Goal: Information Seeking & Learning: Learn about a topic

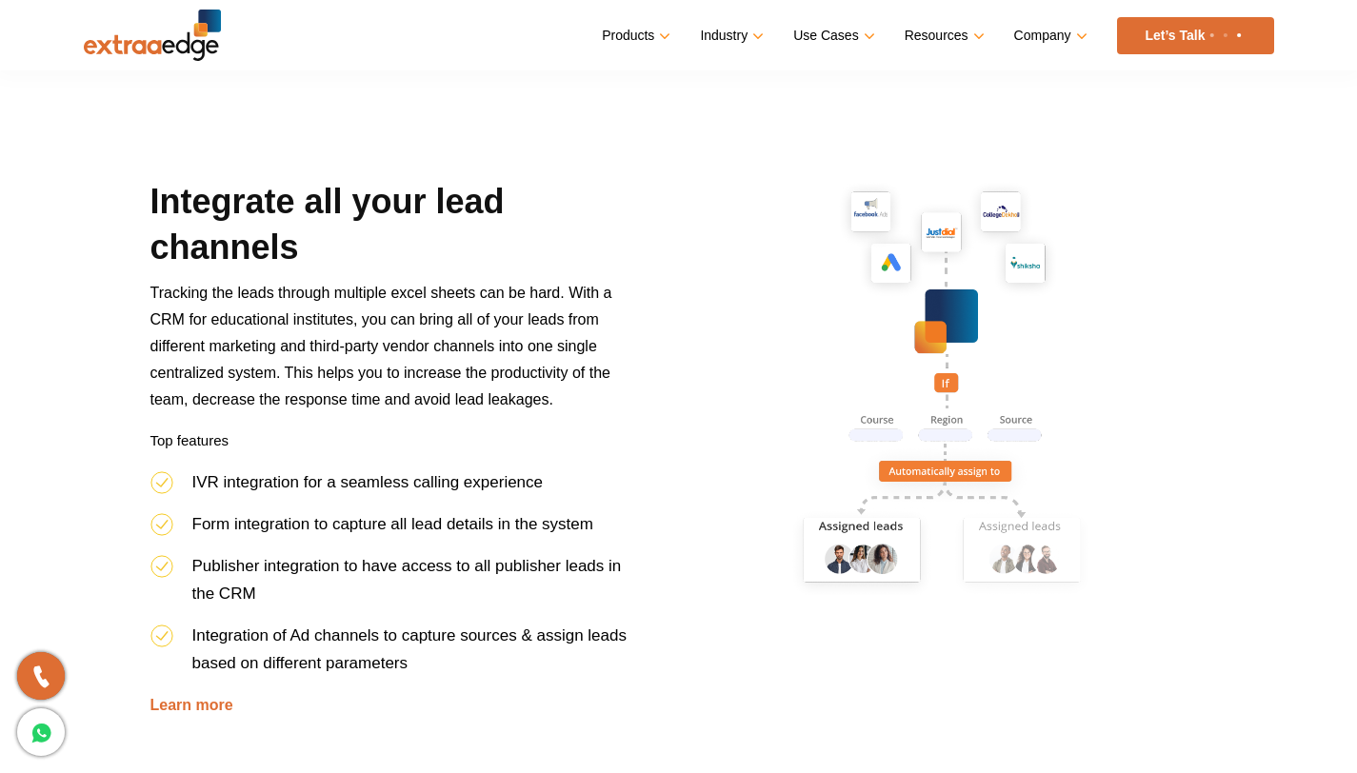
scroll to position [961, 0]
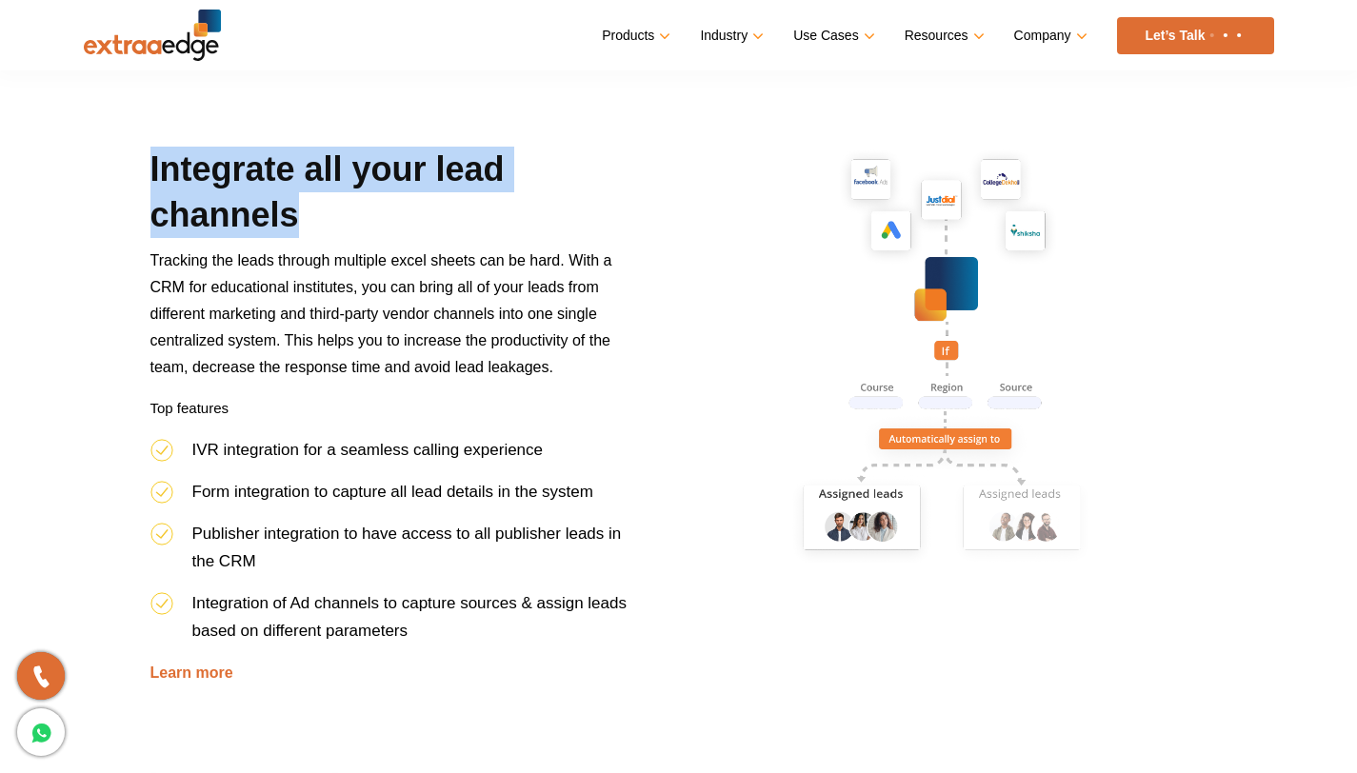
drag, startPoint x: 308, startPoint y: 219, endPoint x: 144, endPoint y: 143, distance: 180.7
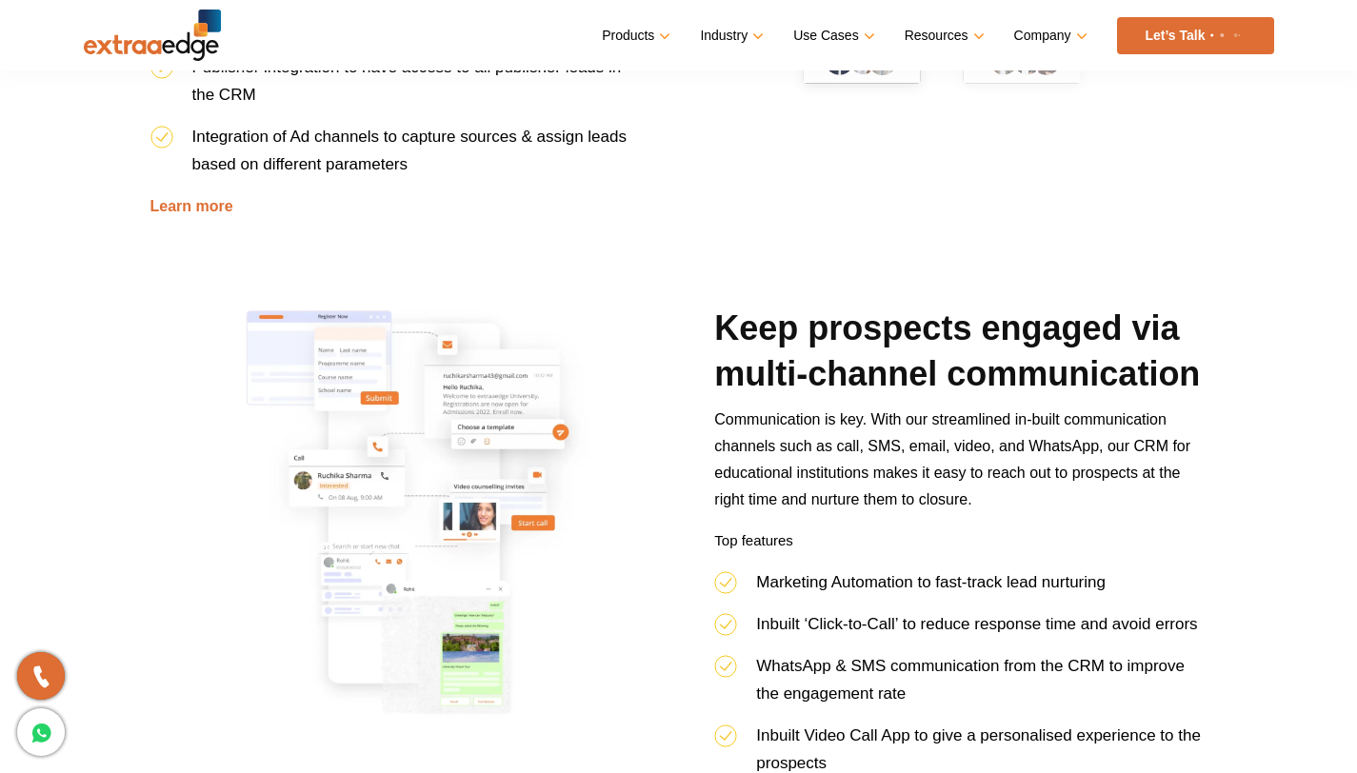
scroll to position [1606, 0]
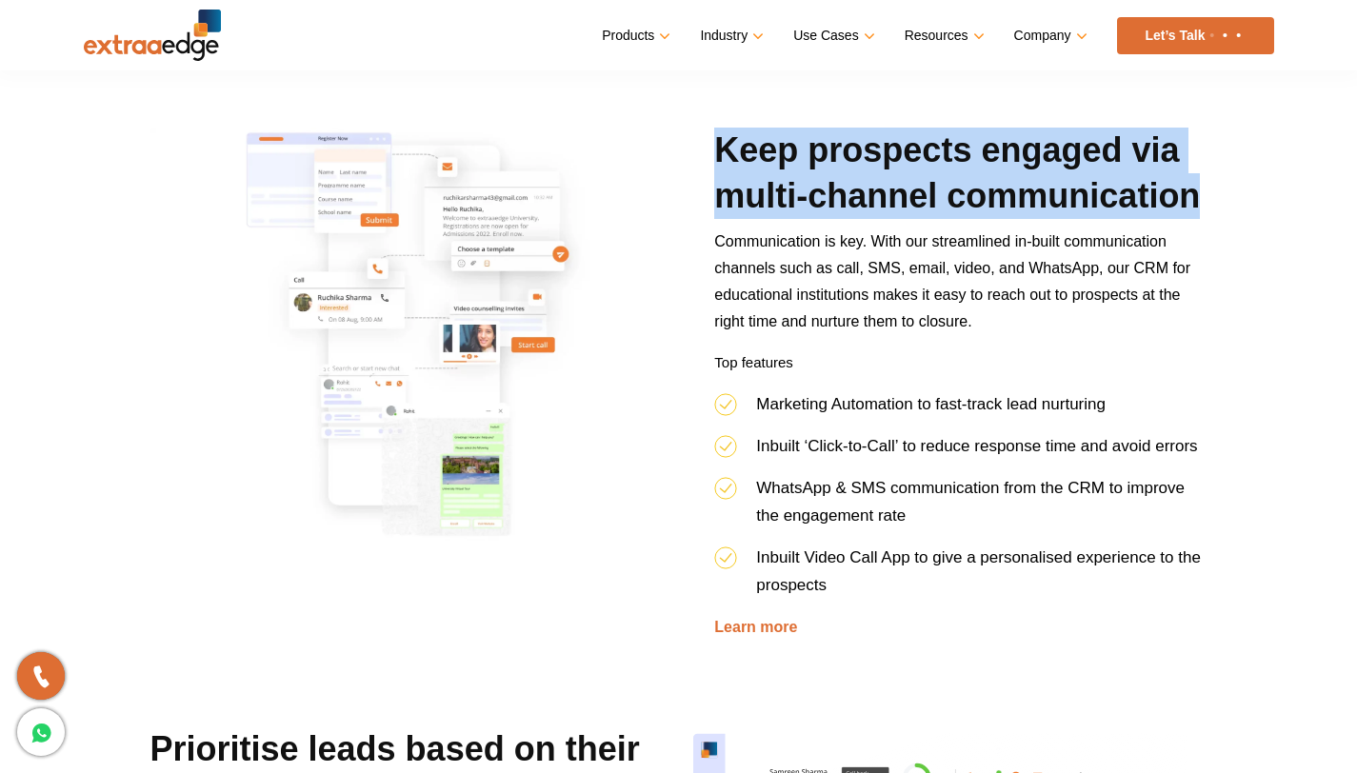
drag, startPoint x: 1202, startPoint y: 197, endPoint x: 693, endPoint y: 152, distance: 510.6
click at [693, 152] on div "Keep prospects engaged via multi-channel communication Communication is key. Wi…" at bounding box center [679, 427] width 1086 height 599
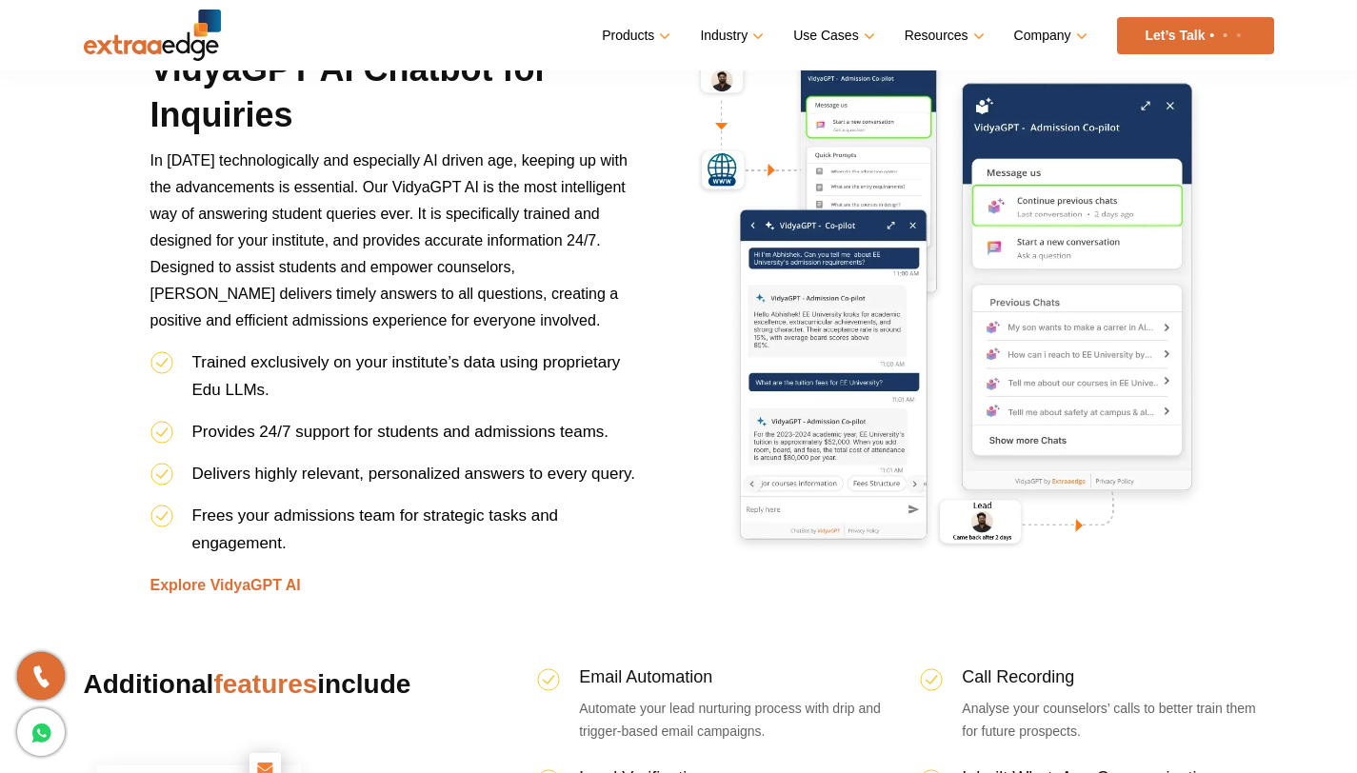
scroll to position [3604, 0]
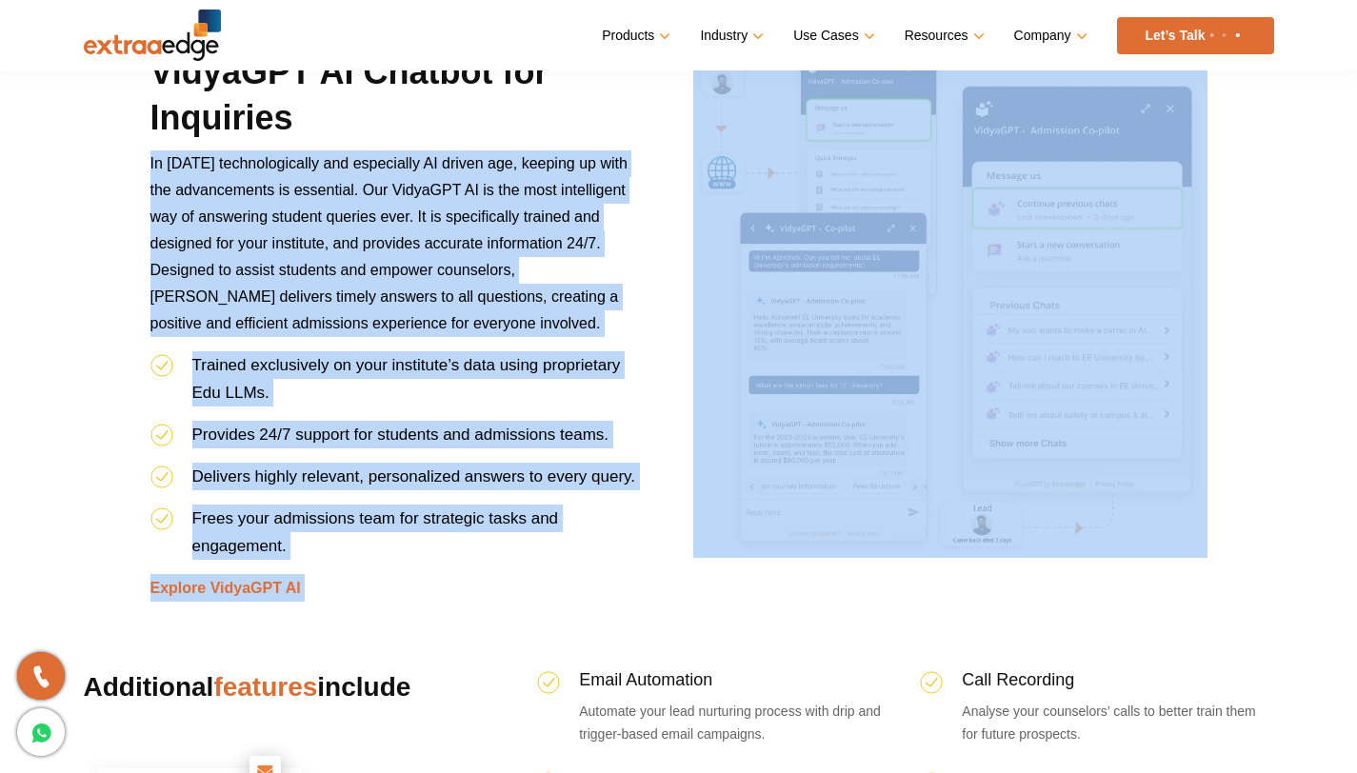
drag, startPoint x: 1023, startPoint y: 524, endPoint x: 138, endPoint y: 151, distance: 960.5
click at [138, 151] on div "VidyaGPT AI Chatbot for Inquiries In [DATE] technologically and especially AI d…" at bounding box center [679, 326] width 1086 height 552
click at [618, 550] on li "Frees your admissions team for strategic tasks and engagement." at bounding box center [397, 540] width 492 height 70
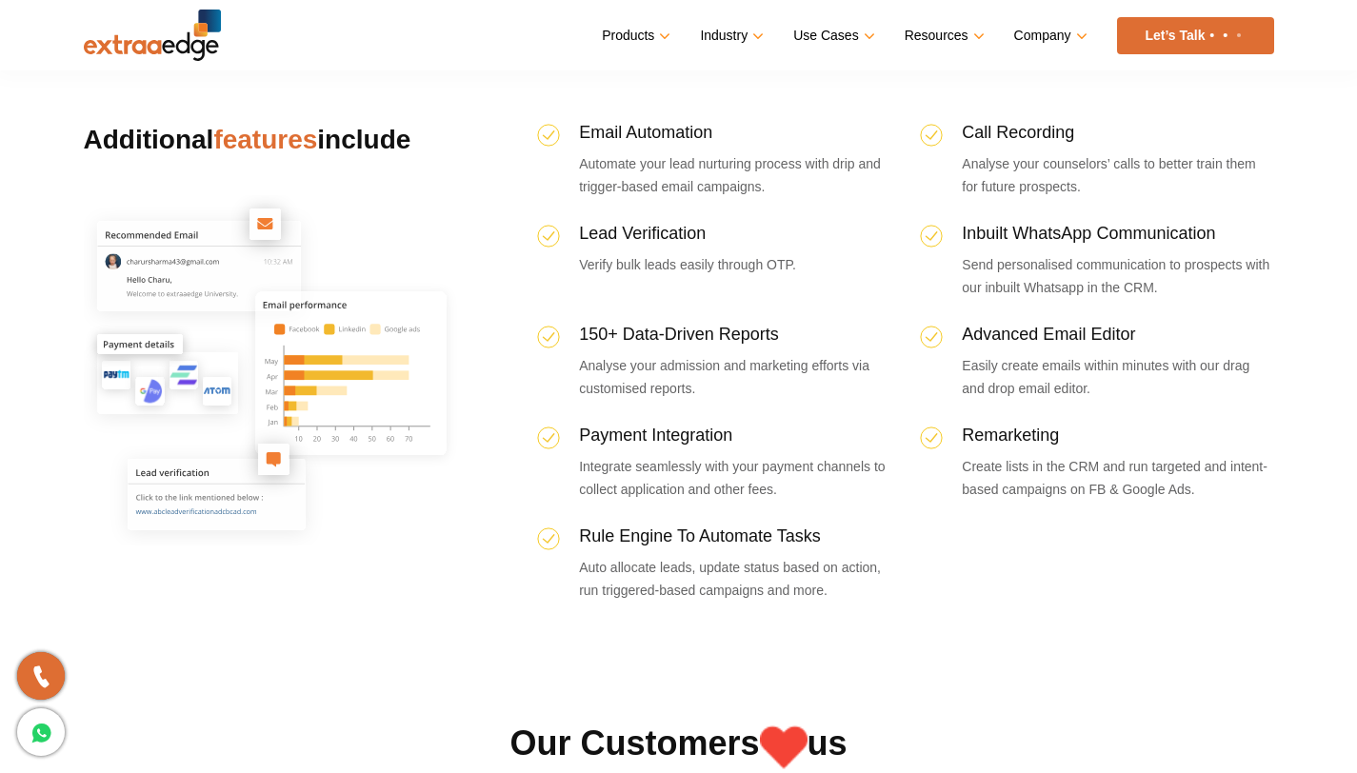
scroll to position [4077, 0]
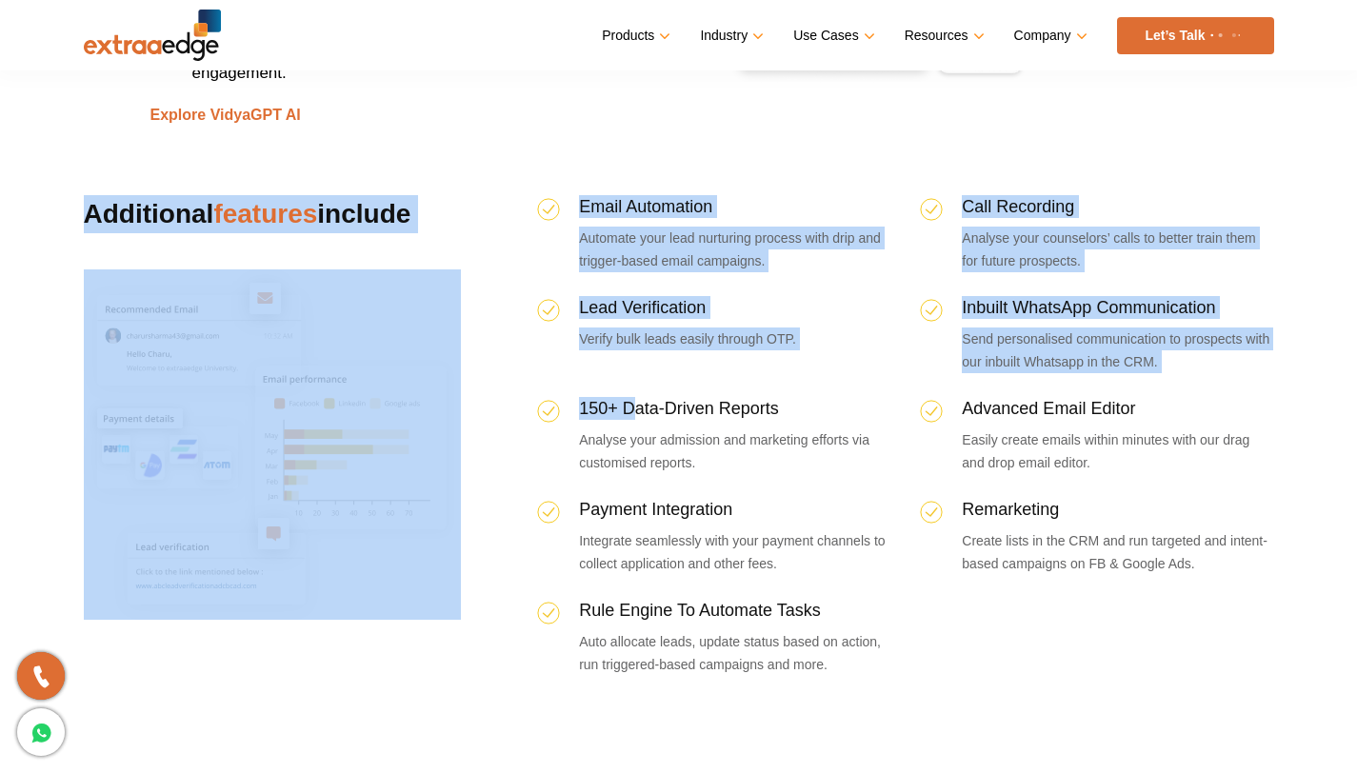
drag, startPoint x: 93, startPoint y: 236, endPoint x: 621, endPoint y: 410, distance: 555.5
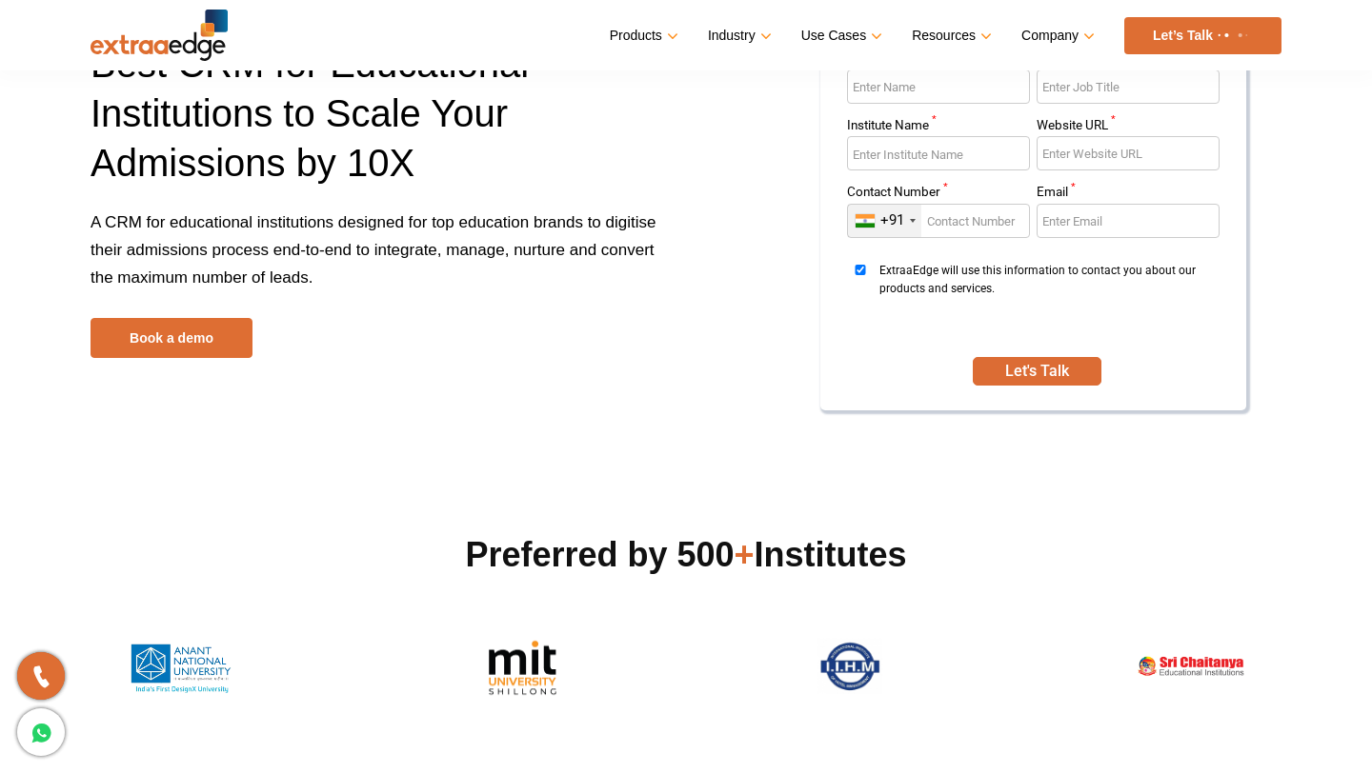
scroll to position [0, 0]
